Goal: Use online tool/utility: Utilize a website feature to perform a specific function

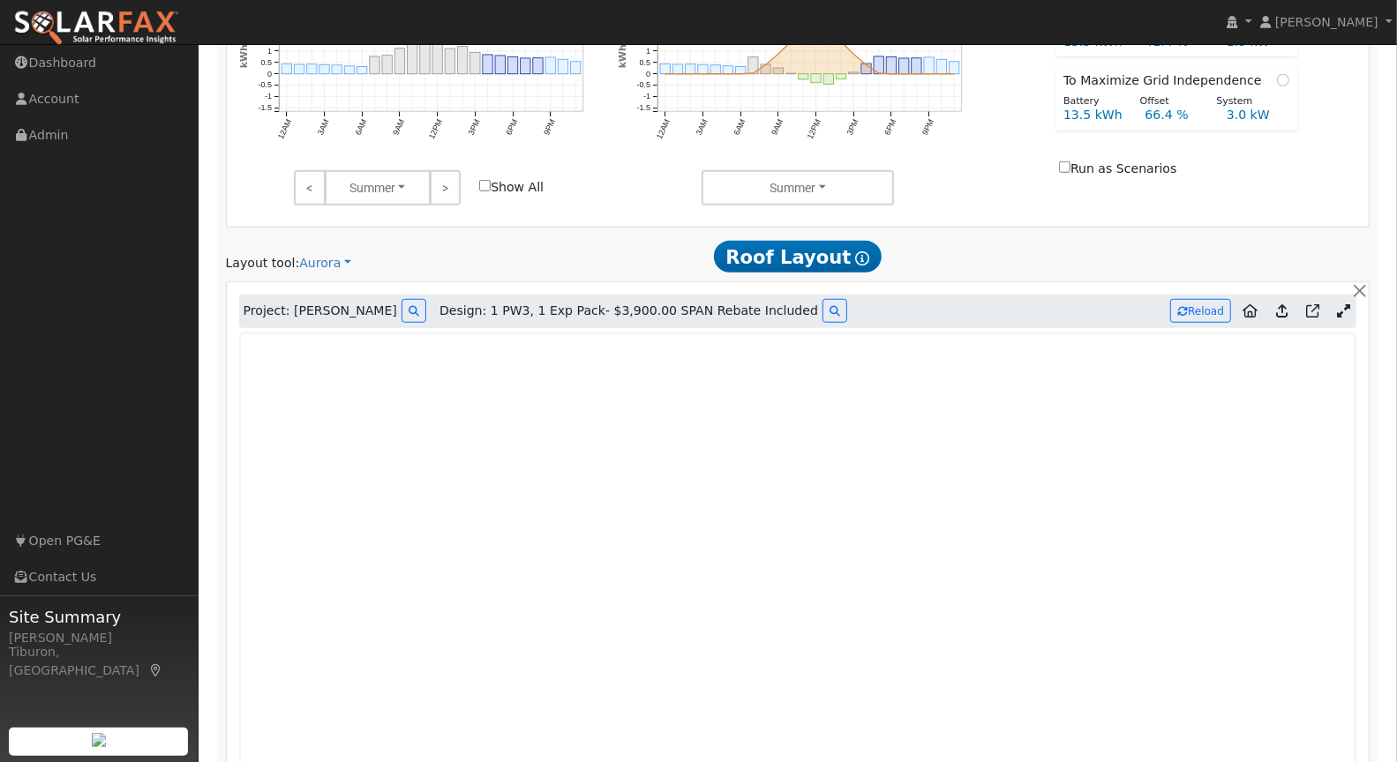
scroll to position [821, 0]
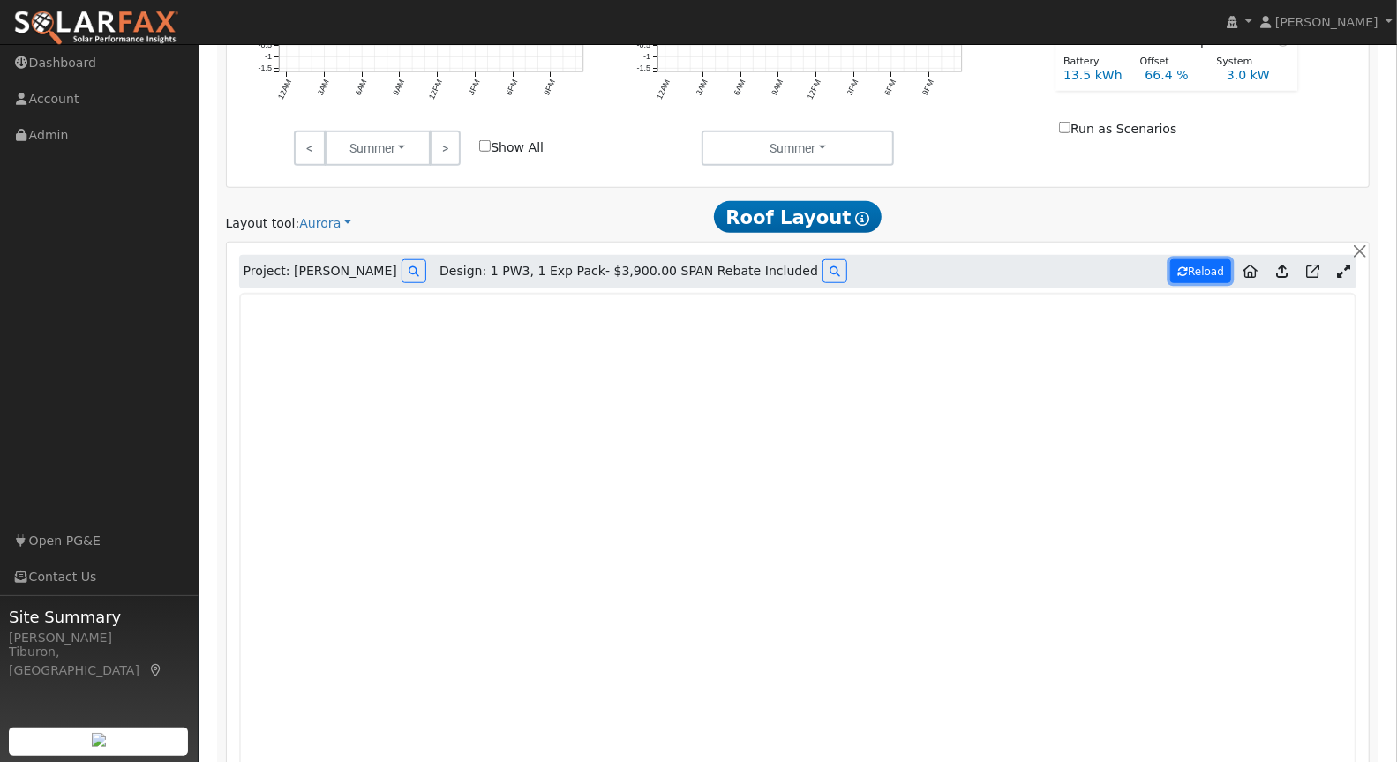
click at [1193, 267] on button "Reload" at bounding box center [1200, 271] width 61 height 24
click at [1197, 266] on button "Reload" at bounding box center [1200, 271] width 61 height 24
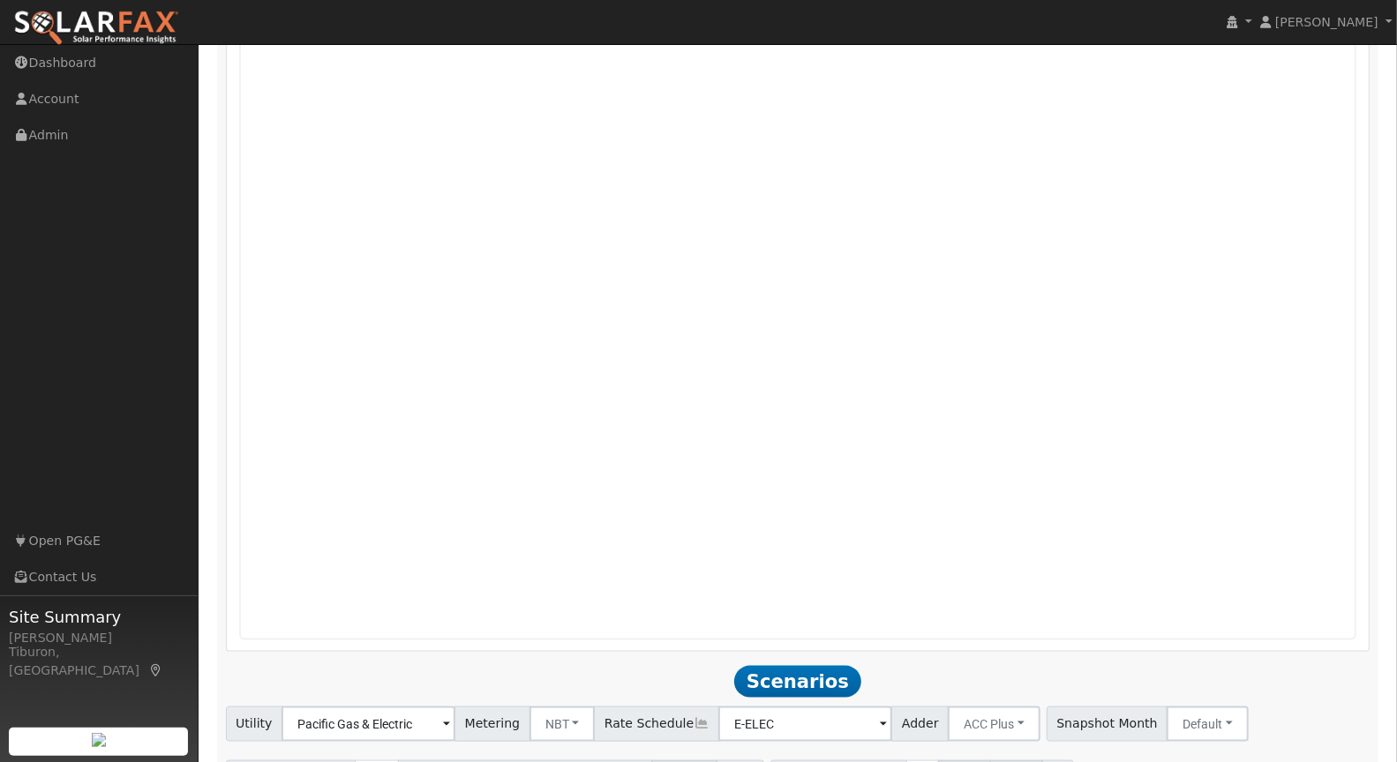
scroll to position [1311, 0]
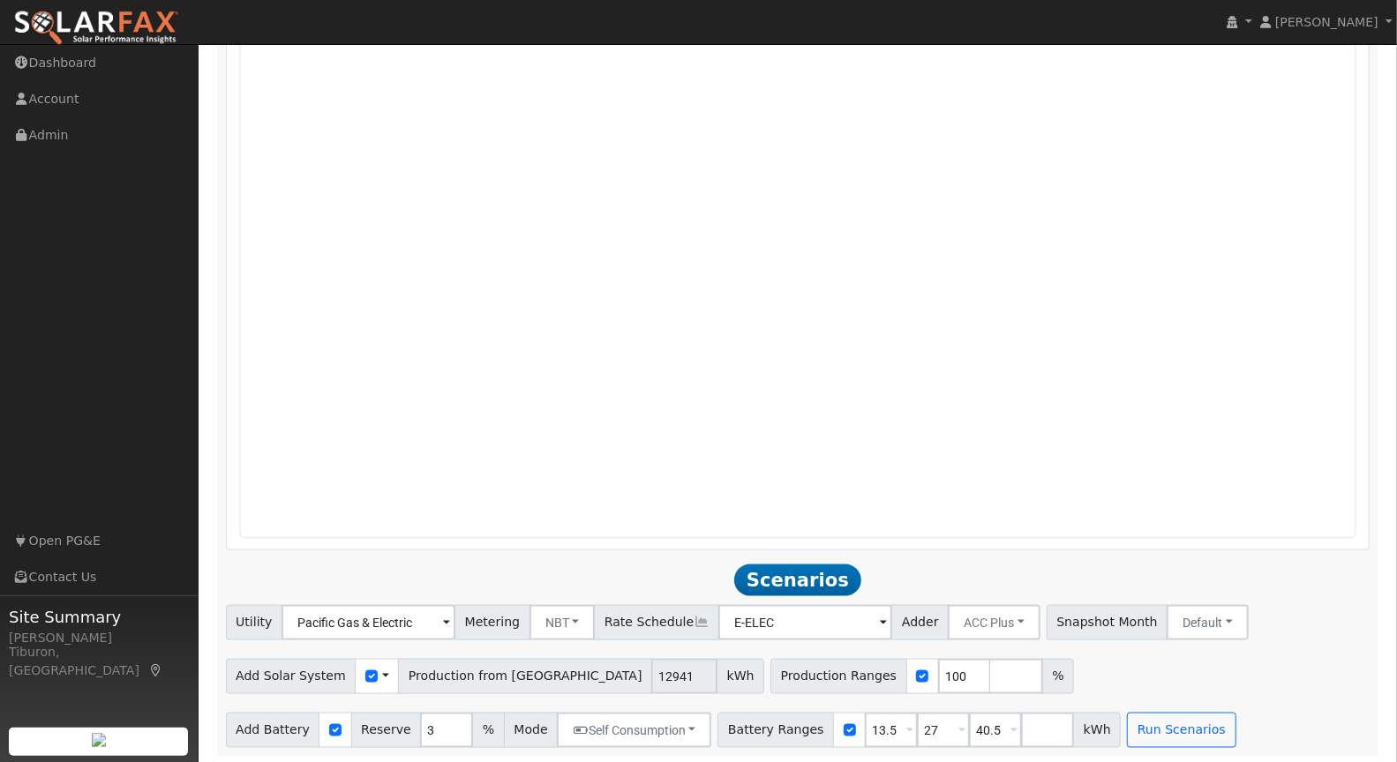
click at [356, 680] on div "Use CSV Data" at bounding box center [377, 676] width 44 height 35
click at [365, 671] on input "checkbox" at bounding box center [371, 677] width 12 height 12
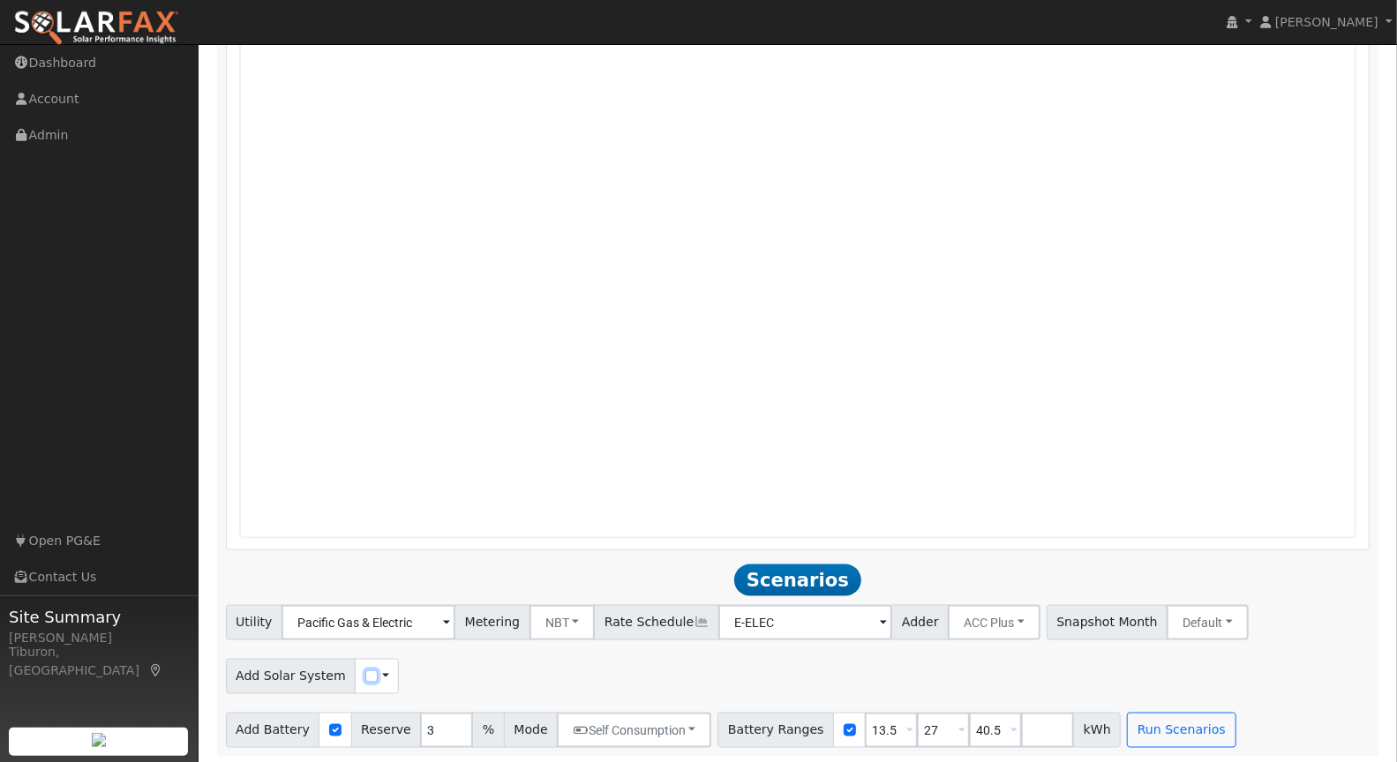
click at [365, 673] on input "checkbox" at bounding box center [371, 677] width 12 height 12
checkbox input "true"
drag, startPoint x: 772, startPoint y: 675, endPoint x: 723, endPoint y: 678, distance: 49.5
click at [723, 678] on div "Production Ranges 100 %" at bounding box center [756, 676] width 304 height 35
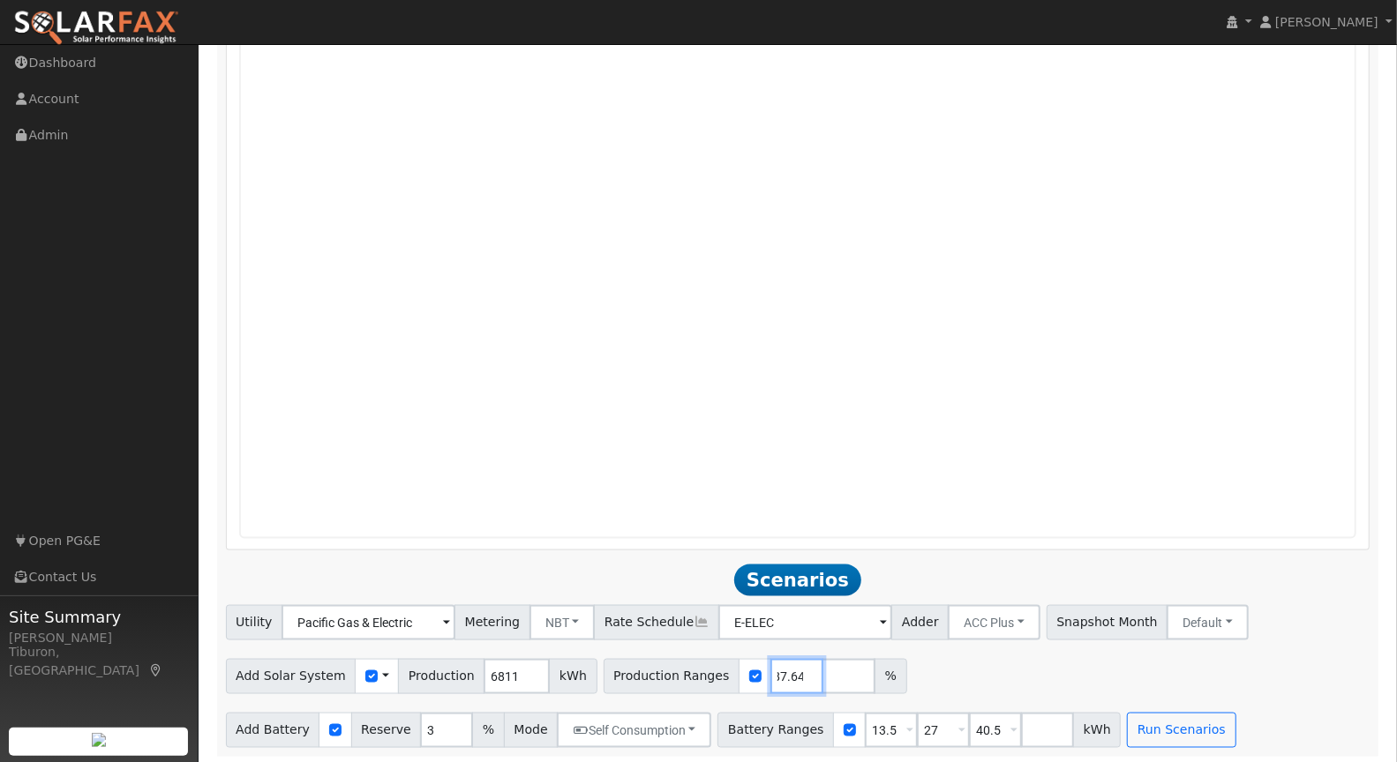
type input "187.64"
drag, startPoint x: 879, startPoint y: 731, endPoint x: 814, endPoint y: 734, distance: 64.5
click at [816, 734] on div "Battery Ranges 13.5 Overrides Reserve % Mode None None Self Consumption Peak Sa…" at bounding box center [918, 730] width 403 height 35
type input "27"
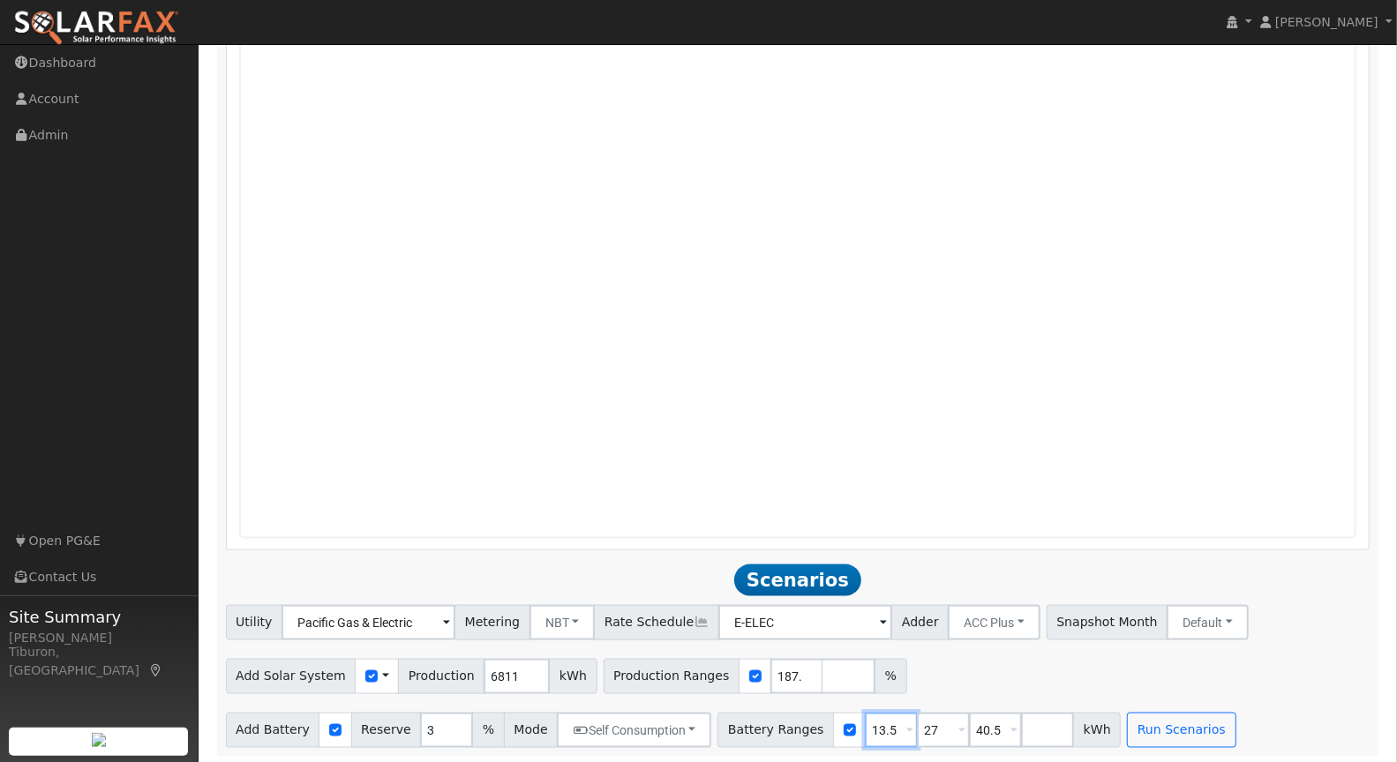
type input "40.5"
type input "27"
drag, startPoint x: 934, startPoint y: 732, endPoint x: 885, endPoint y: 731, distance: 49.4
click at [885, 731] on div "Battery Ranges 27 Overrides Reserve % Mode None None Self Consumption Peak Savi…" at bounding box center [892, 730] width 351 height 35
click at [1062, 724] on button "Run Scenarios" at bounding box center [1077, 730] width 109 height 35
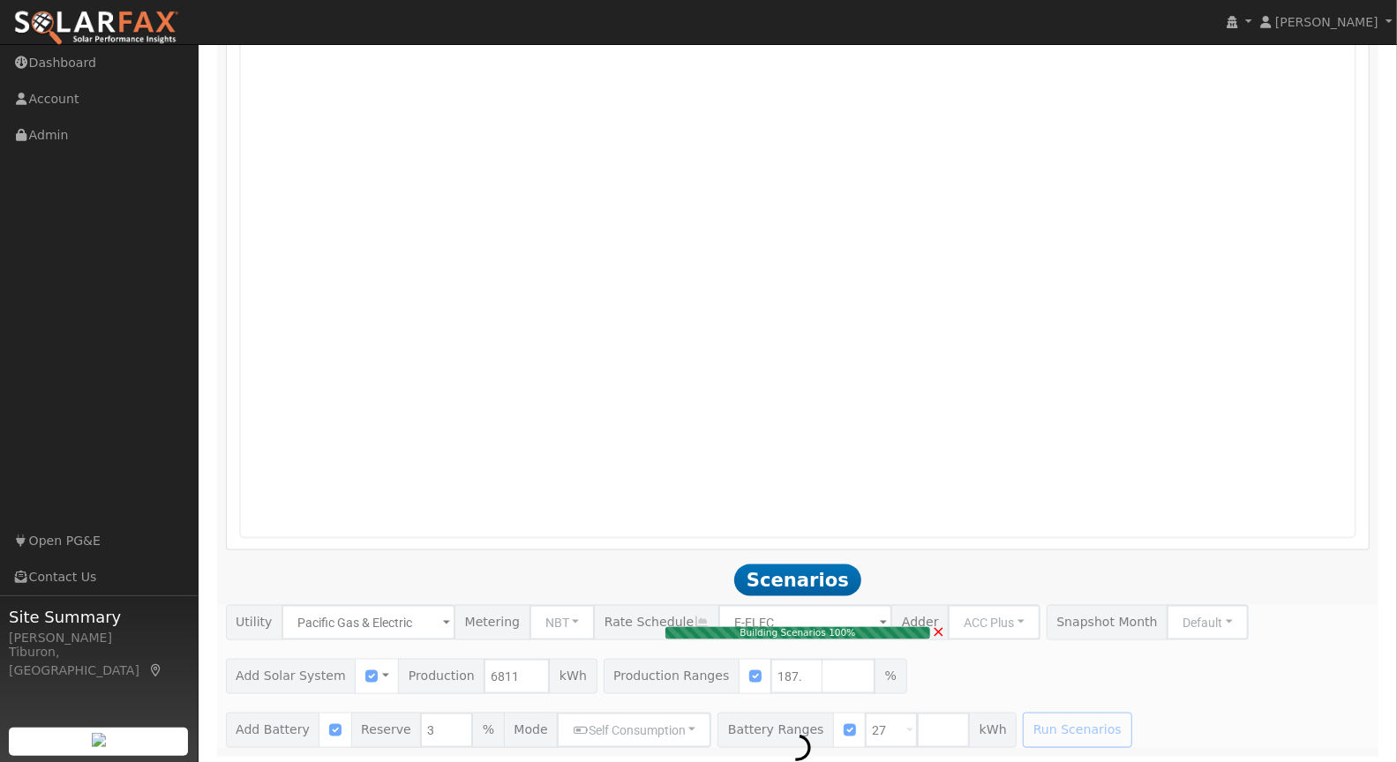
type input "8.5"
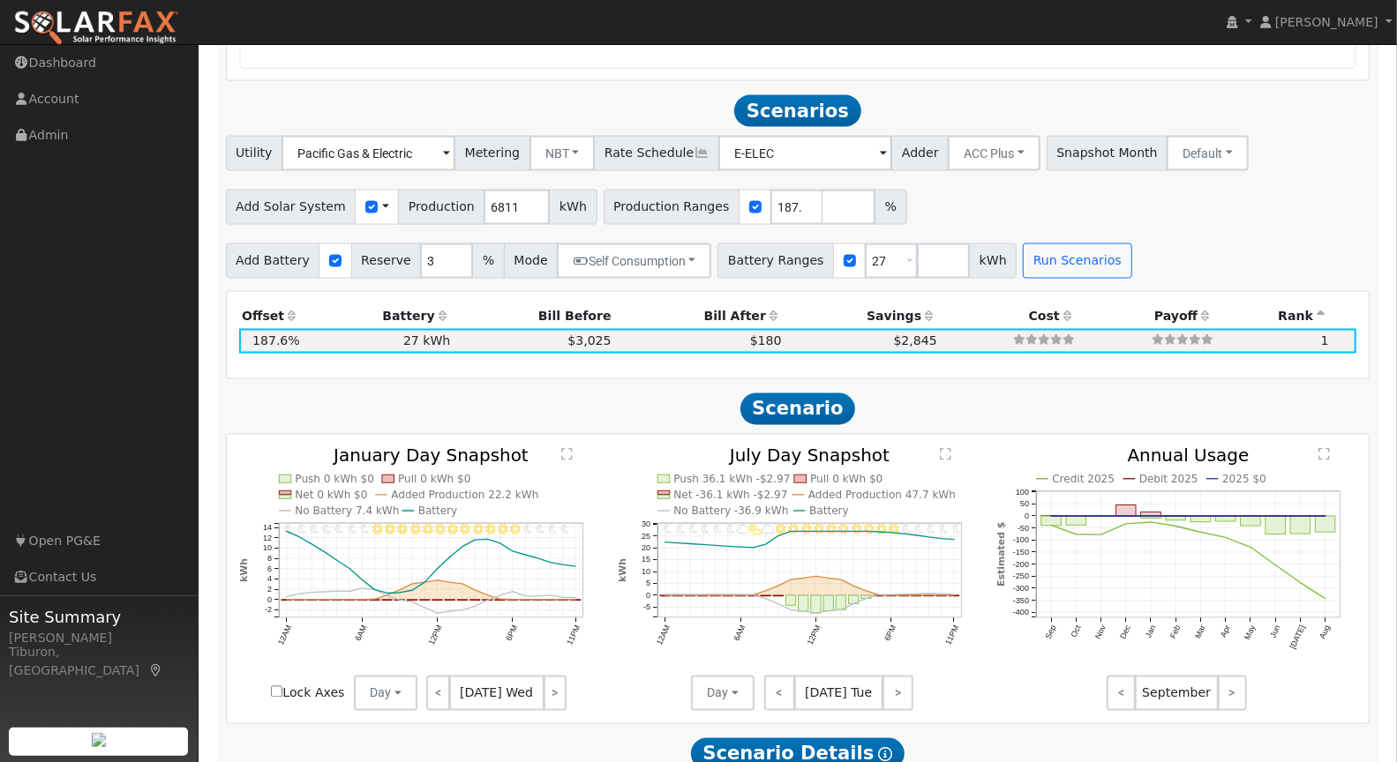
scroll to position [1819, 0]
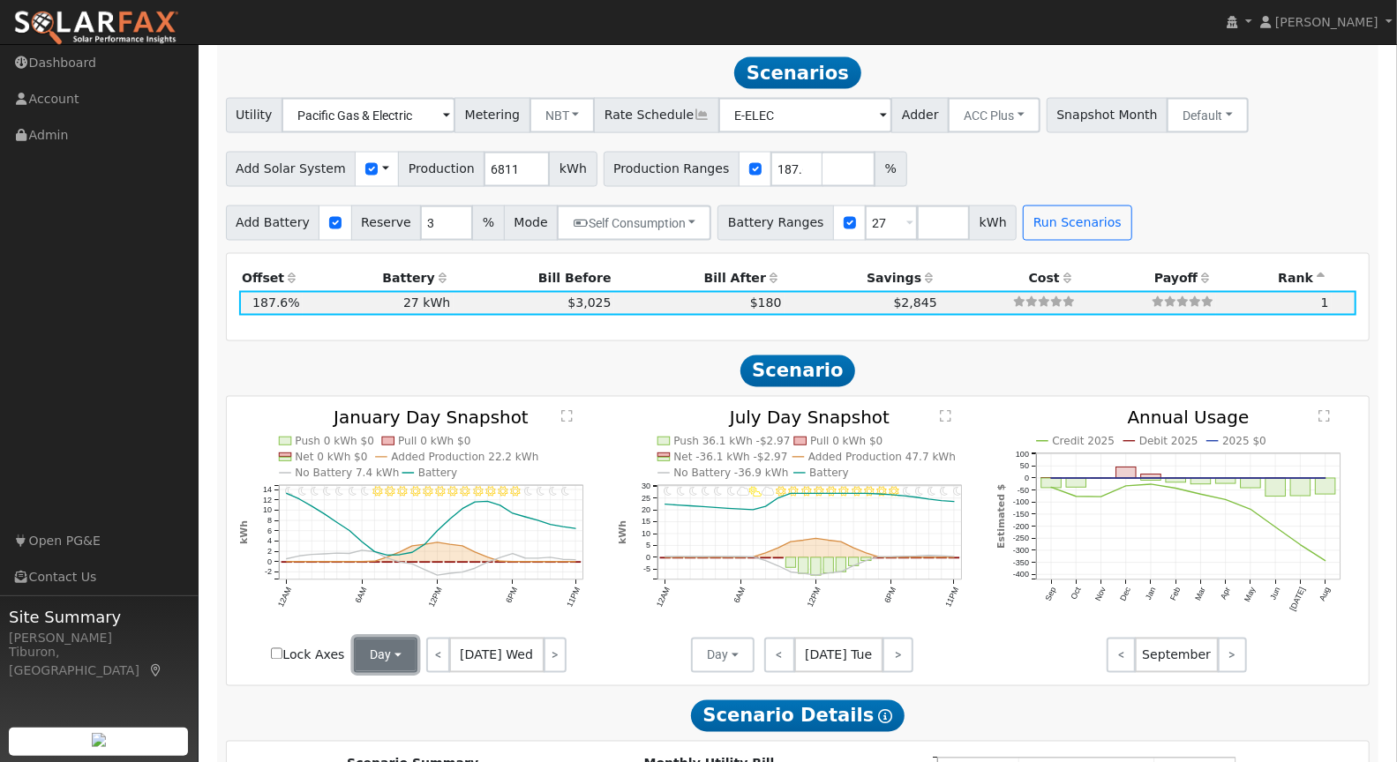
click at [392, 655] on button "Day" at bounding box center [386, 655] width 64 height 35
click at [412, 724] on link "Month Average" at bounding box center [416, 719] width 123 height 25
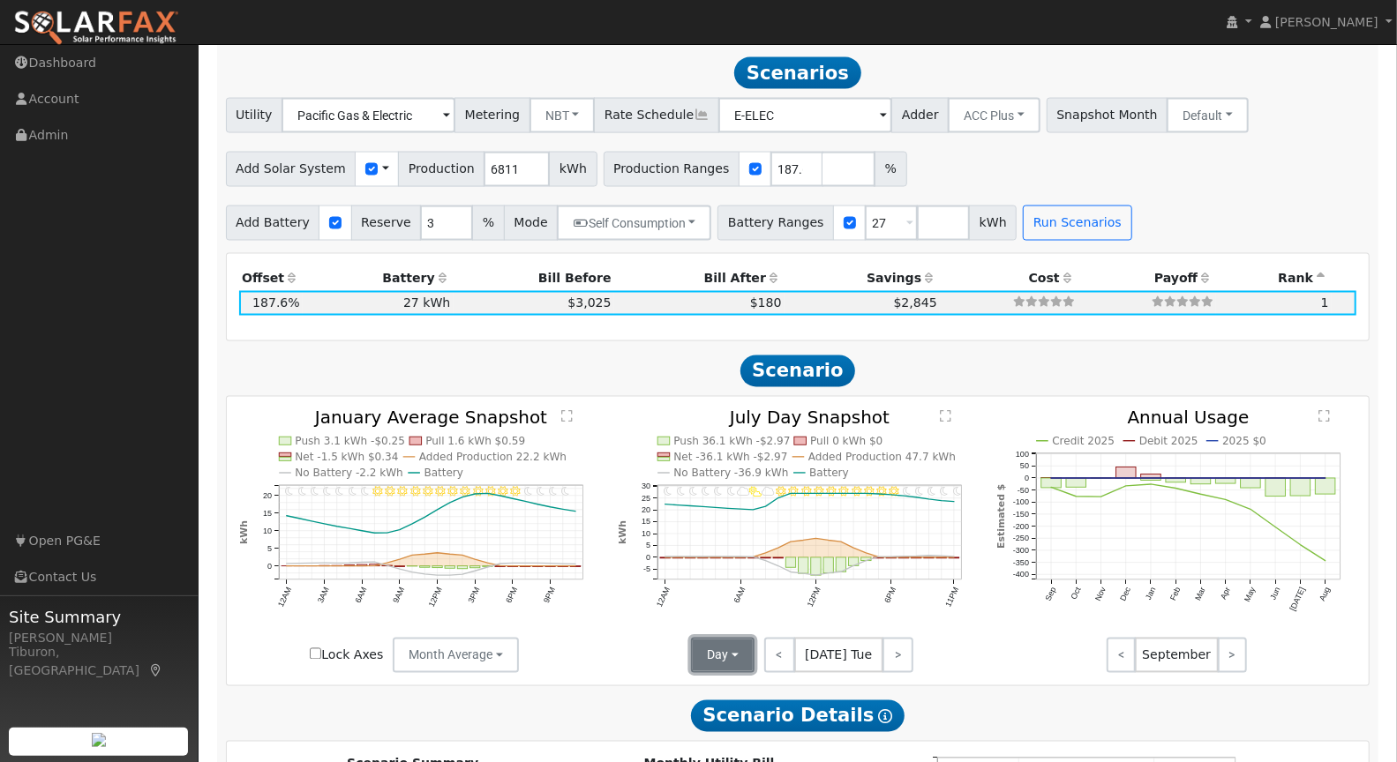
click at [724, 658] on button "Day" at bounding box center [723, 655] width 64 height 35
click at [731, 727] on link "Month Average" at bounding box center [754, 719] width 123 height 25
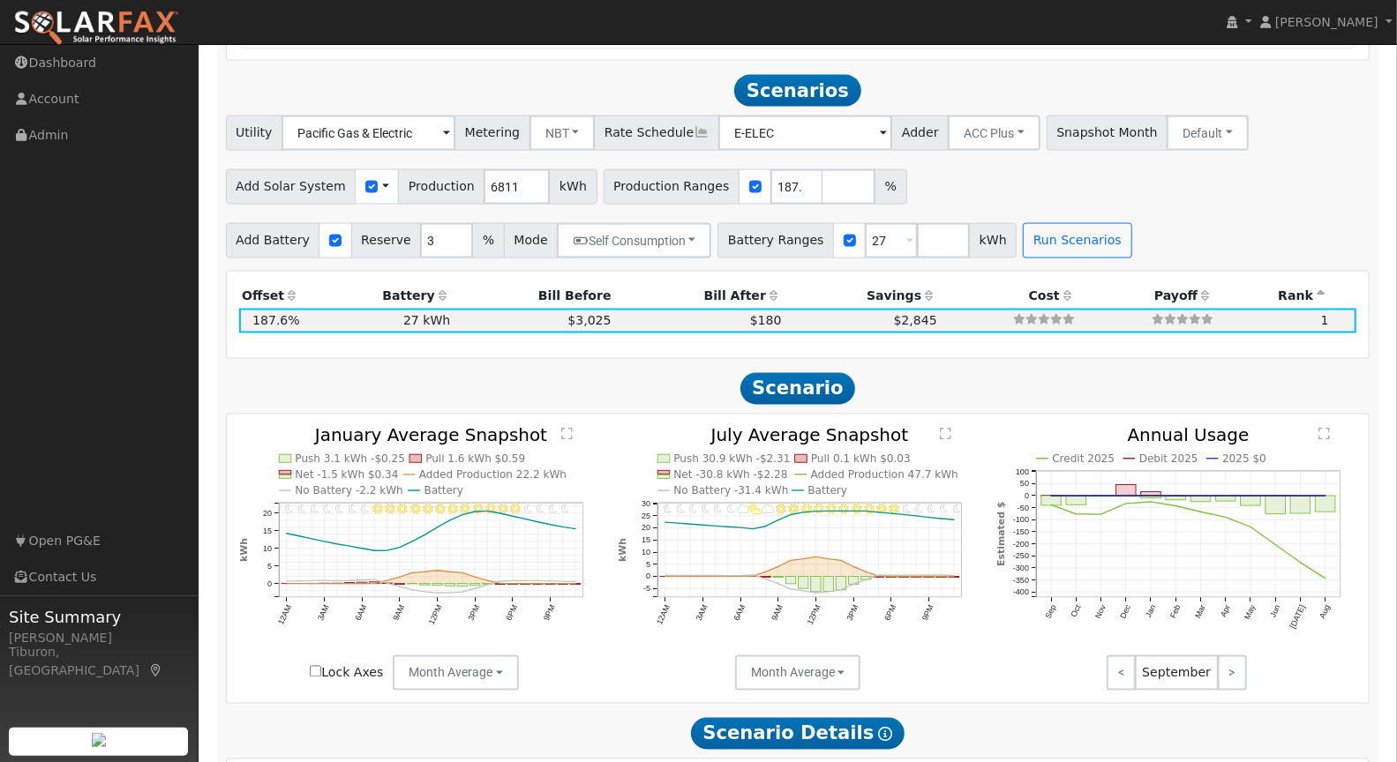
scroll to position [1831, 0]
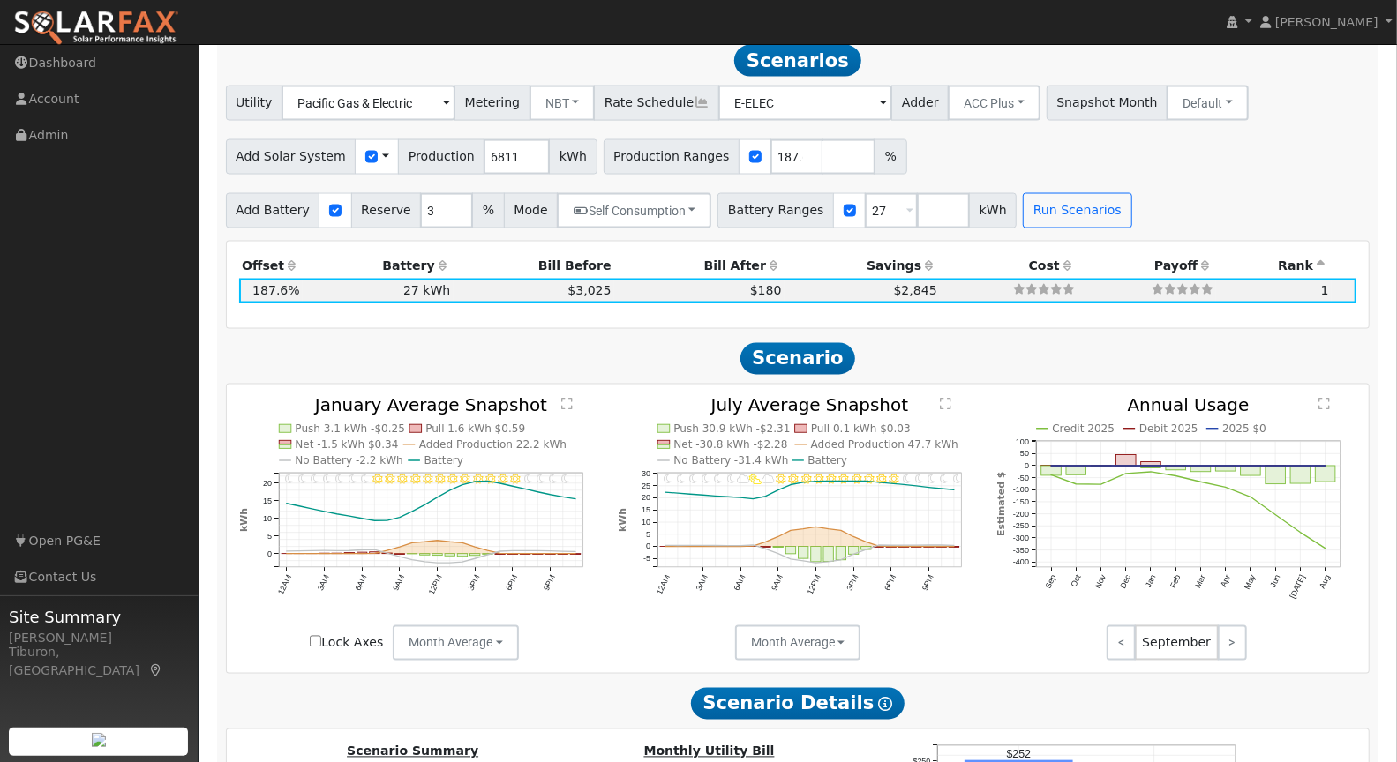
click at [318, 639] on input "Lock Axes" at bounding box center [315, 641] width 11 height 11
checkbox input "true"
click at [565, 401] on text "" at bounding box center [566, 404] width 11 height 13
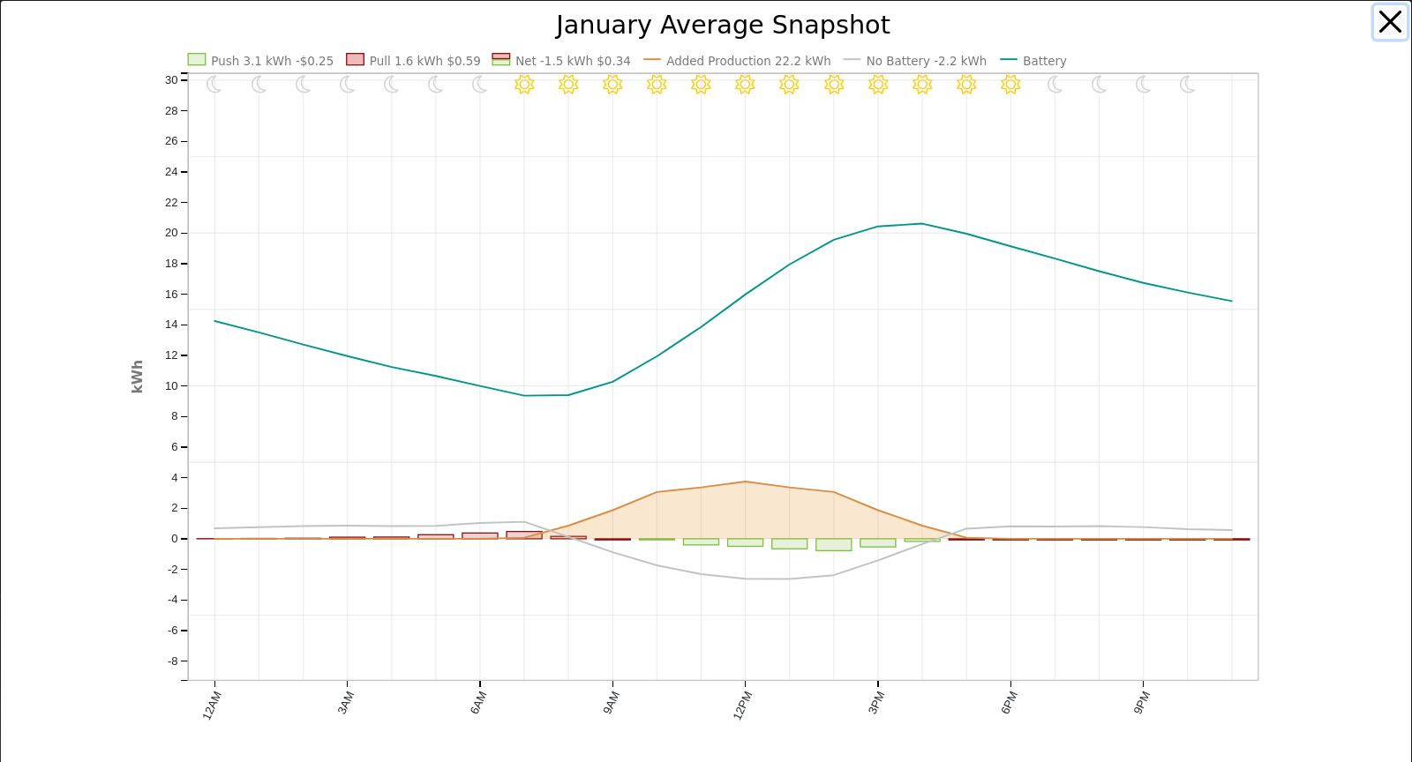
click at [1376, 30] on button "button" at bounding box center [1391, 22] width 34 height 34
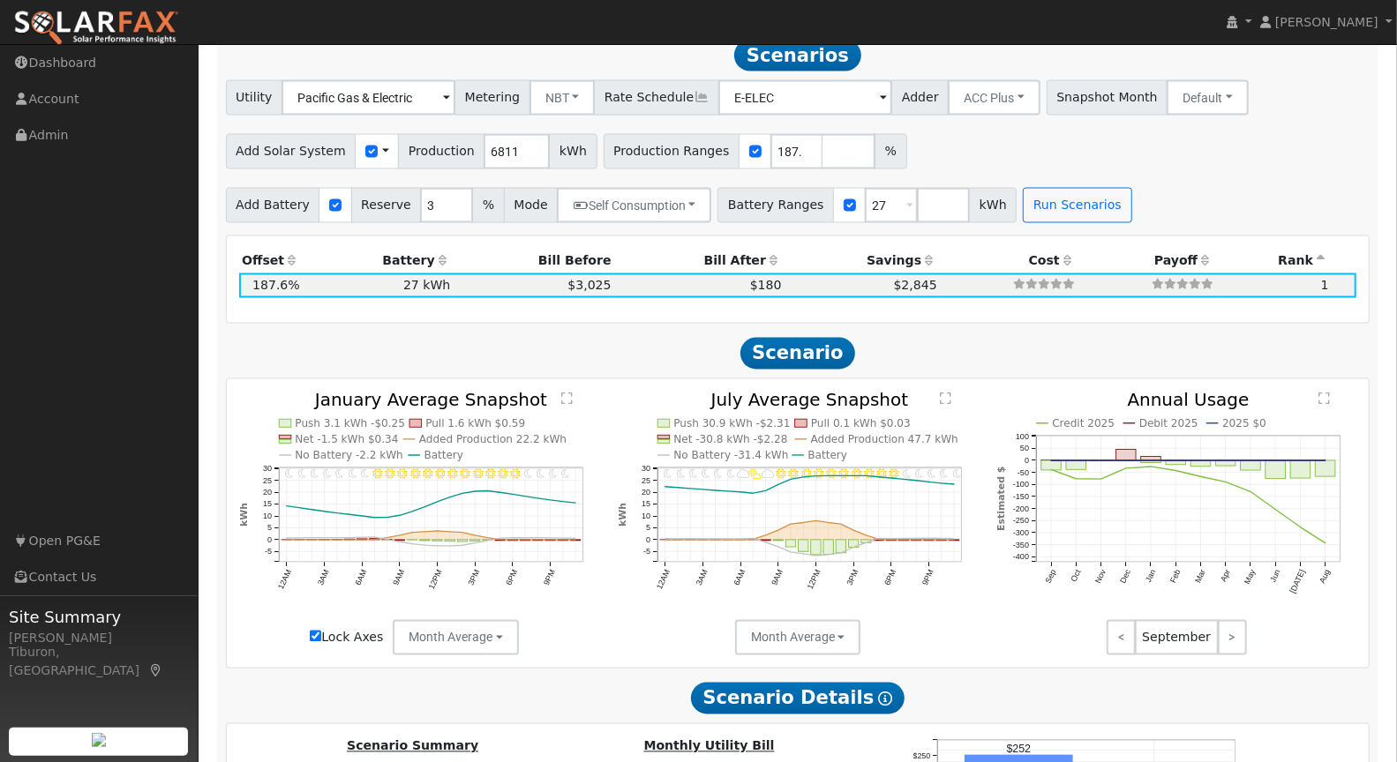
click at [943, 396] on text "" at bounding box center [945, 399] width 11 height 13
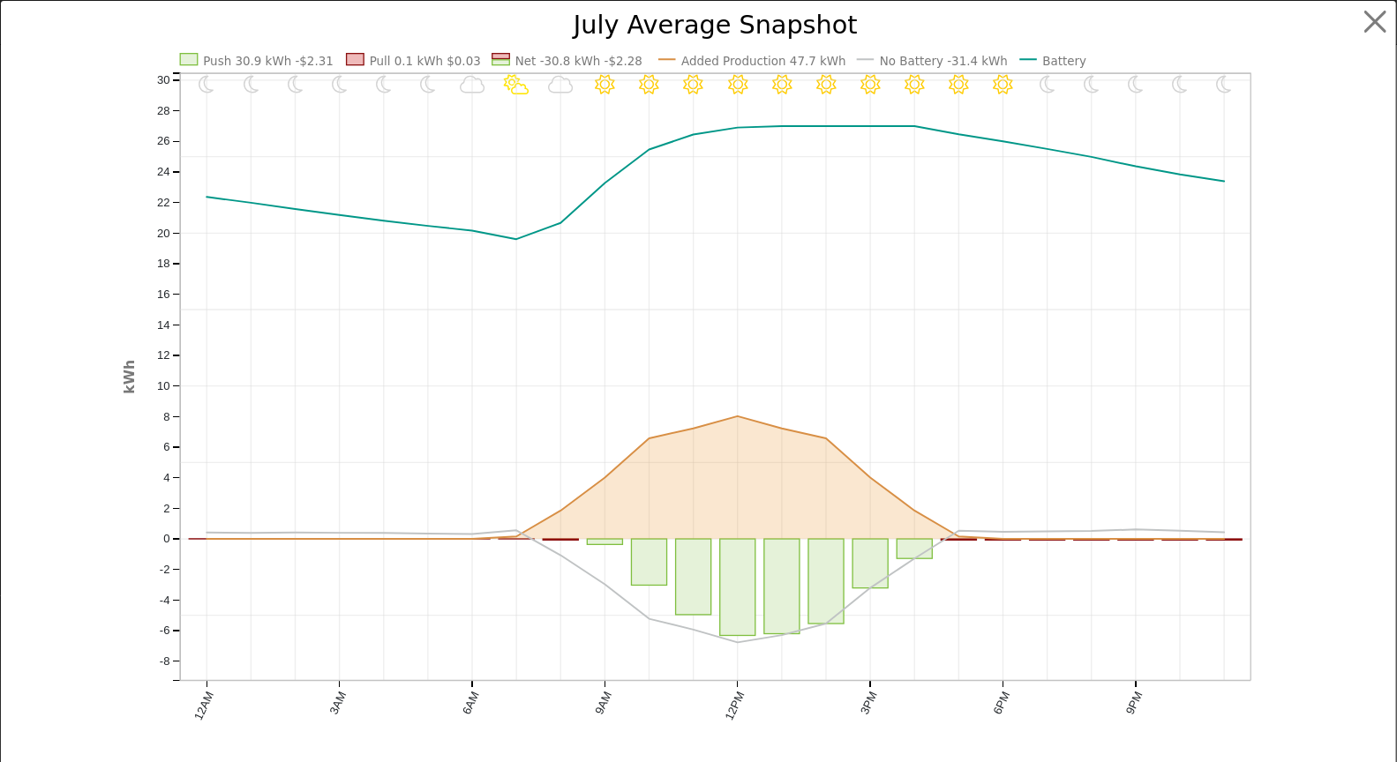
scroll to position [1842, 0]
click at [1379, 17] on button "button" at bounding box center [1391, 22] width 34 height 34
